Goal: Communication & Community: Participate in discussion

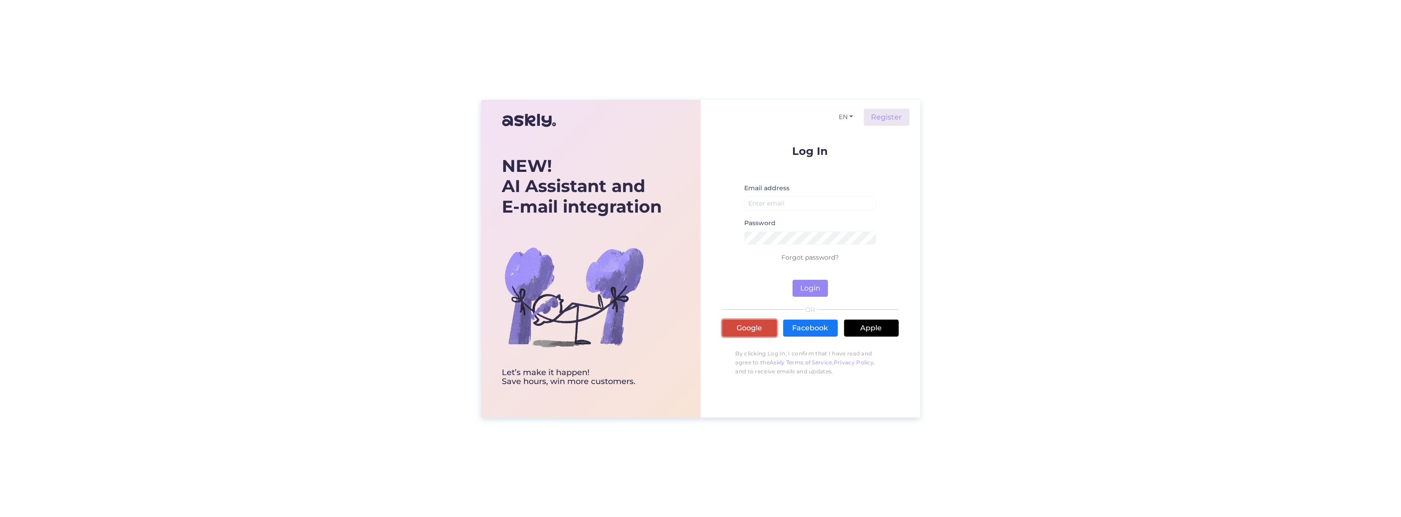
click at [755, 327] on link "Google" at bounding box center [749, 328] width 55 height 17
type input "[PERSON_NAME][DOMAIN_NAME][EMAIL_ADDRESS][DOMAIN_NAME]"
click at [809, 283] on button "Login" at bounding box center [809, 288] width 35 height 17
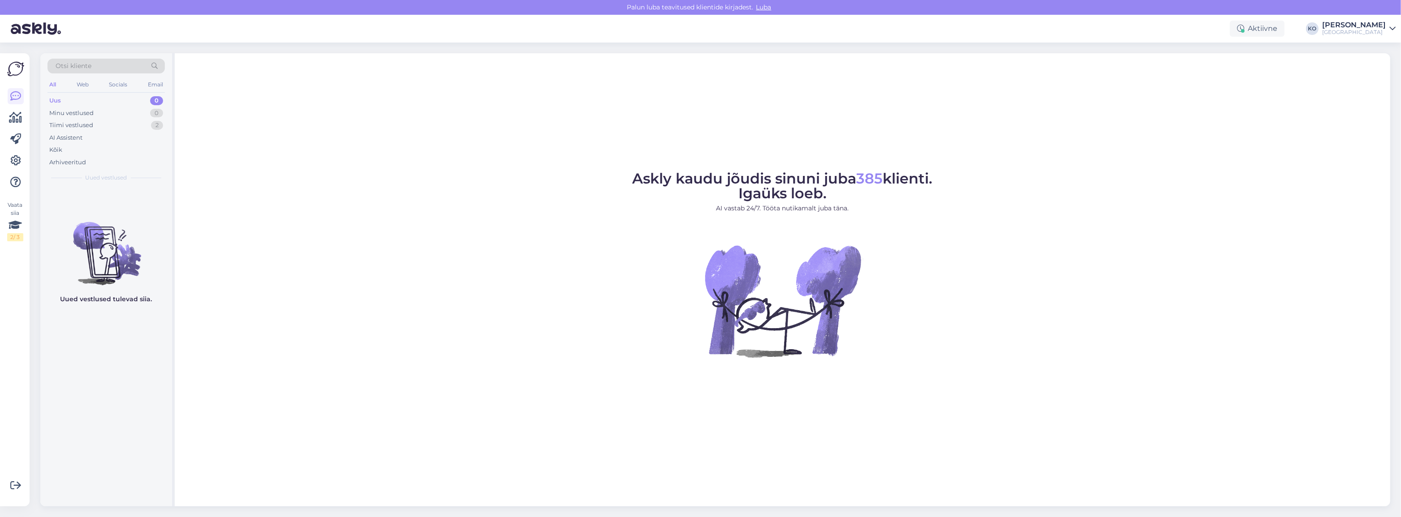
click at [66, 95] on div "Uus 0" at bounding box center [105, 101] width 117 height 13
click at [73, 127] on div "Tiimi vestlused" at bounding box center [71, 125] width 44 height 9
click at [103, 257] on div "Tere! Palun edastage info vastava instituudi juhiabile. Kontaktid leiate [URL][…" at bounding box center [116, 250] width 102 height 16
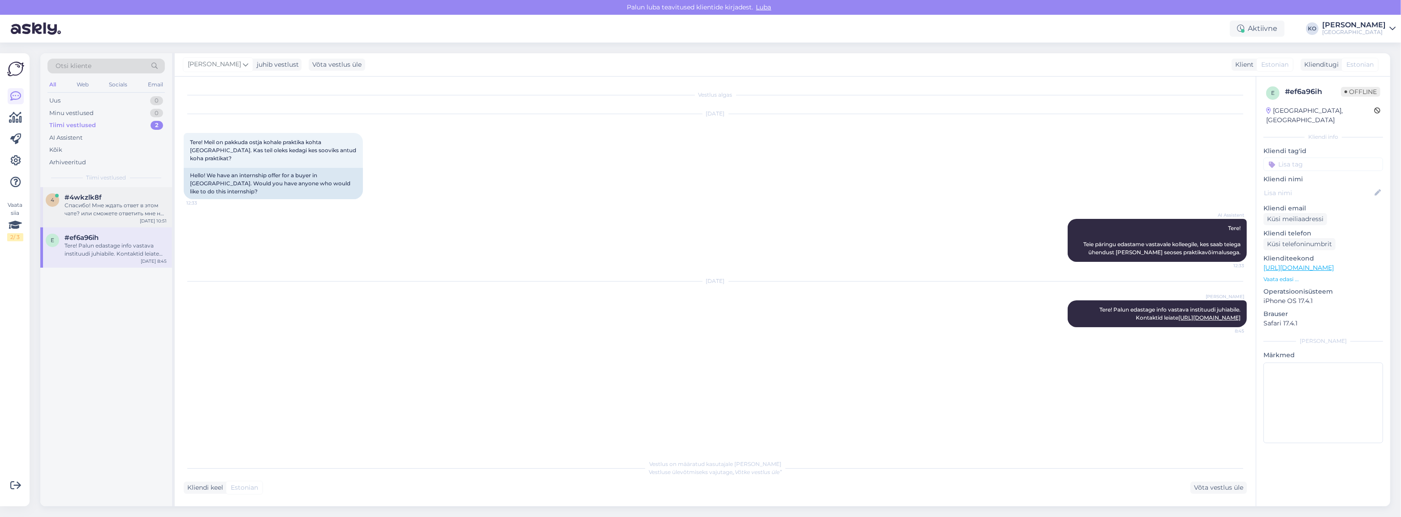
click at [102, 218] on div "4 #4wkzlk8f Спасибо! Мне ждать ответ в этом чате? или сможете ответить мне на e…" at bounding box center [106, 207] width 132 height 40
